Goal: Task Accomplishment & Management: Manage account settings

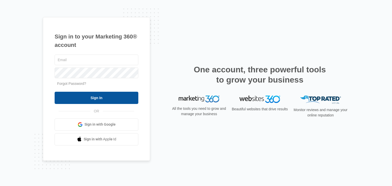
type input "[PERSON_NAME][EMAIL_ADDRESS][DOMAIN_NAME]"
click at [125, 99] on input "Sign In" at bounding box center [97, 98] width 84 height 12
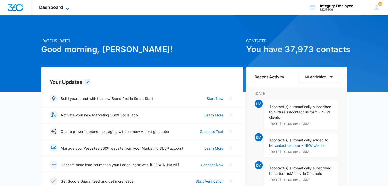
click at [67, 8] on icon at bounding box center [67, 9] width 6 height 6
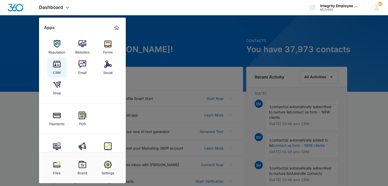
click at [57, 74] on div "CRM" at bounding box center [57, 71] width 8 height 7
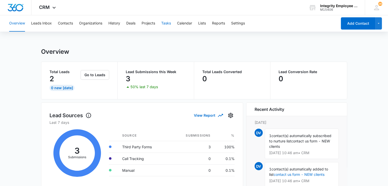
click at [166, 24] on button "Tasks" at bounding box center [166, 23] width 10 height 16
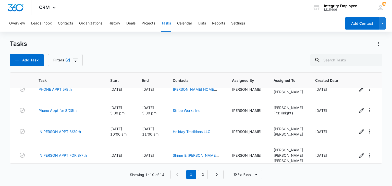
scroll to position [147, 0]
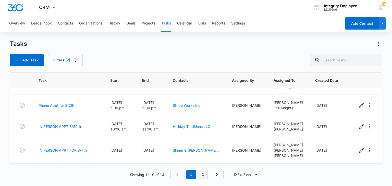
click at [204, 172] on link "2" at bounding box center [203, 175] width 10 height 10
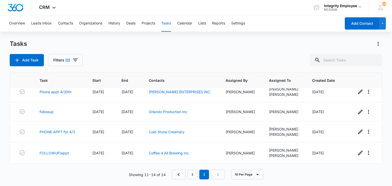
scroll to position [0, 0]
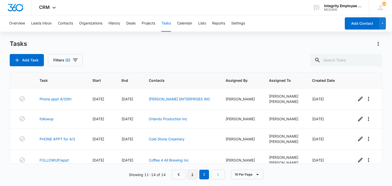
click at [192, 176] on link "1" at bounding box center [193, 175] width 10 height 10
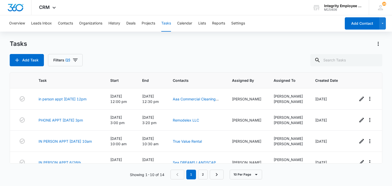
scroll to position [147, 0]
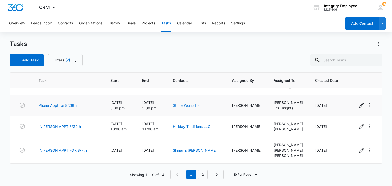
click at [195, 106] on link "Stripe Works Inc" at bounding box center [187, 105] width 28 height 4
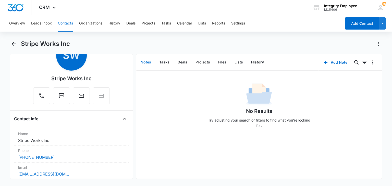
scroll to position [27, 0]
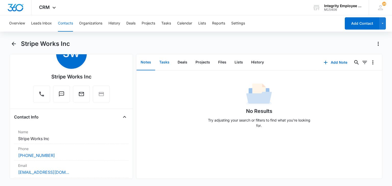
click at [161, 62] on button "Tasks" at bounding box center [164, 63] width 18 height 16
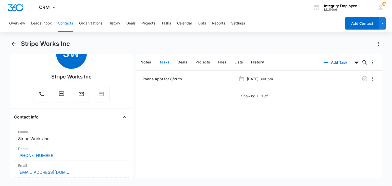
click at [161, 62] on button "Tasks" at bounding box center [164, 63] width 18 height 16
click at [370, 82] on icon "Overflow Menu" at bounding box center [373, 79] width 6 height 6
click at [363, 91] on button "Edit" at bounding box center [358, 93] width 29 height 8
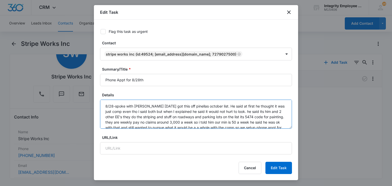
scroll to position [16, 0]
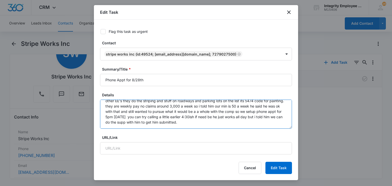
click at [243, 127] on textarea "8/28-spoke with [PERSON_NAME] [DATE] got this off pinellas october list. He sai…" at bounding box center [196, 114] width 192 height 29
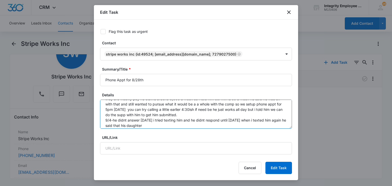
scroll to position [27, 0]
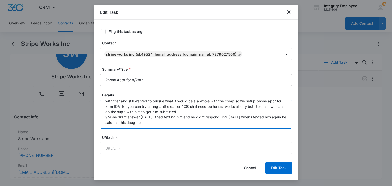
click at [168, 124] on textarea "8/28-spoke with [PERSON_NAME] [DATE] got this off pinellas october list. He sai…" at bounding box center [196, 114] width 192 height 29
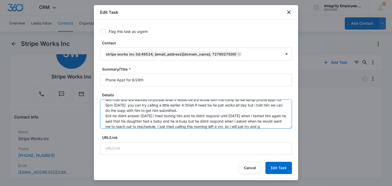
scroll to position [33, 0]
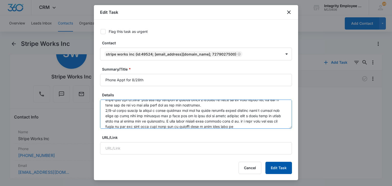
type textarea "8/28-spoke with [PERSON_NAME] [DATE] got this off pinellas october list. He sai…"
click at [276, 172] on button "Edit Task" at bounding box center [279, 168] width 27 height 12
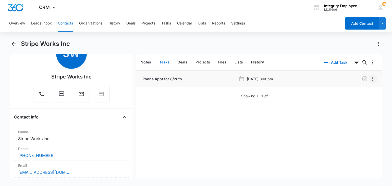
click at [370, 78] on icon "Overflow Menu" at bounding box center [373, 79] width 6 height 6
drag, startPoint x: 361, startPoint y: 97, endPoint x: 359, endPoint y: 91, distance: 6.3
click at [359, 91] on div "Edit Delete" at bounding box center [359, 97] width 30 height 24
click at [359, 91] on div "Phone Appt for 8/28th [DATE] 3:00pm Showing 1-1 of 1" at bounding box center [259, 85] width 246 height 28
click at [369, 82] on button "Overflow Menu" at bounding box center [373, 79] width 8 height 8
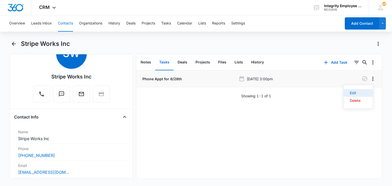
click at [362, 90] on button "Edit" at bounding box center [358, 93] width 29 height 8
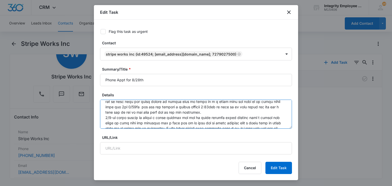
scroll to position [26, 0]
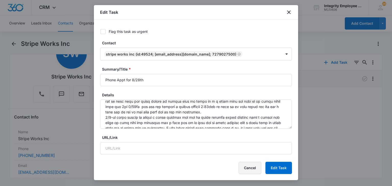
click at [251, 164] on button "Cancel" at bounding box center [250, 168] width 23 height 12
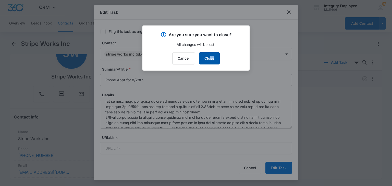
drag, startPoint x: 214, startPoint y: 69, endPoint x: 210, endPoint y: 62, distance: 8.0
click at [210, 62] on div "Are you sure you want to close? All changes will be lost. Cancel Close" at bounding box center [195, 48] width 107 height 45
click at [210, 62] on button "Close" at bounding box center [209, 58] width 21 height 12
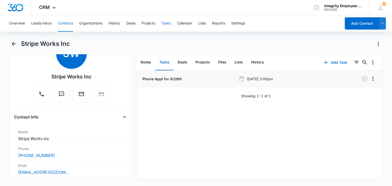
click at [166, 24] on button "Tasks" at bounding box center [166, 23] width 10 height 16
